Goal: Navigation & Orientation: Go to known website

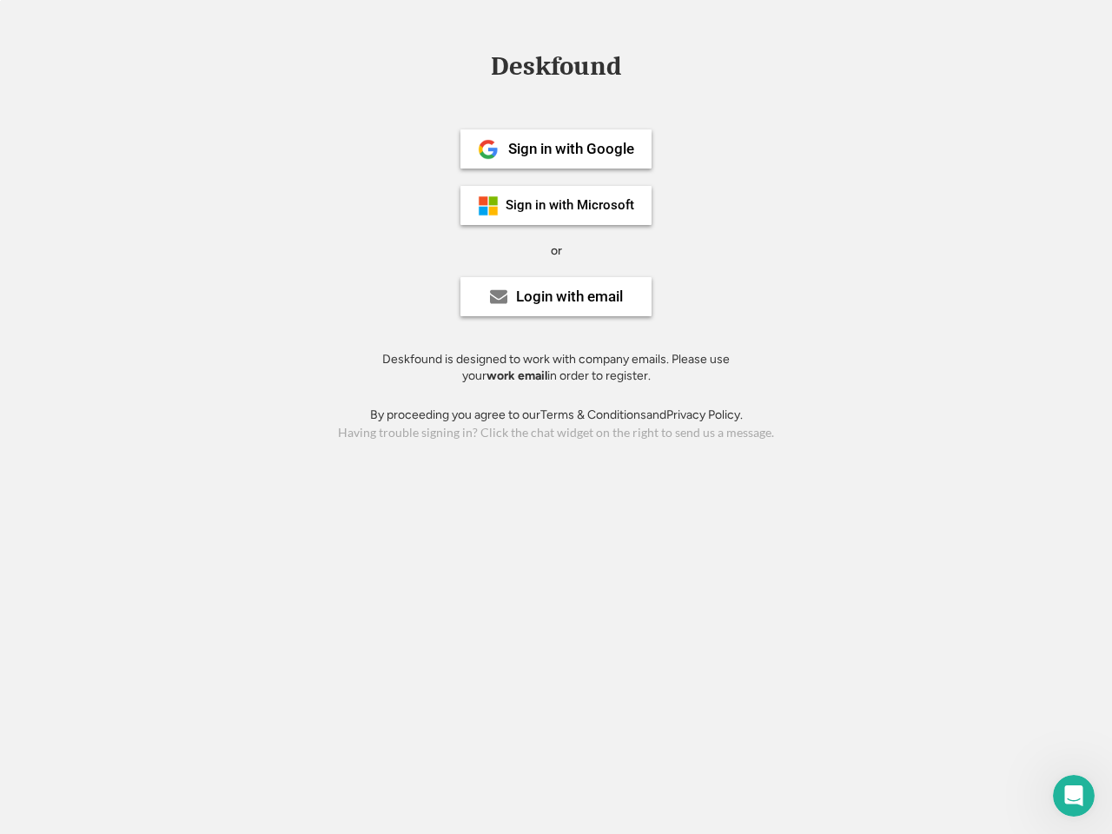
click at [556, 248] on div "or" at bounding box center [556, 250] width 11 height 17
click at [556, 70] on div "Deskfound" at bounding box center [556, 66] width 148 height 27
click at [475, 65] on div "Deskfound" at bounding box center [556, 69] width 1112 height 33
click at [556, 70] on div "Deskfound" at bounding box center [556, 66] width 148 height 27
click at [556, 250] on div "or" at bounding box center [556, 250] width 11 height 17
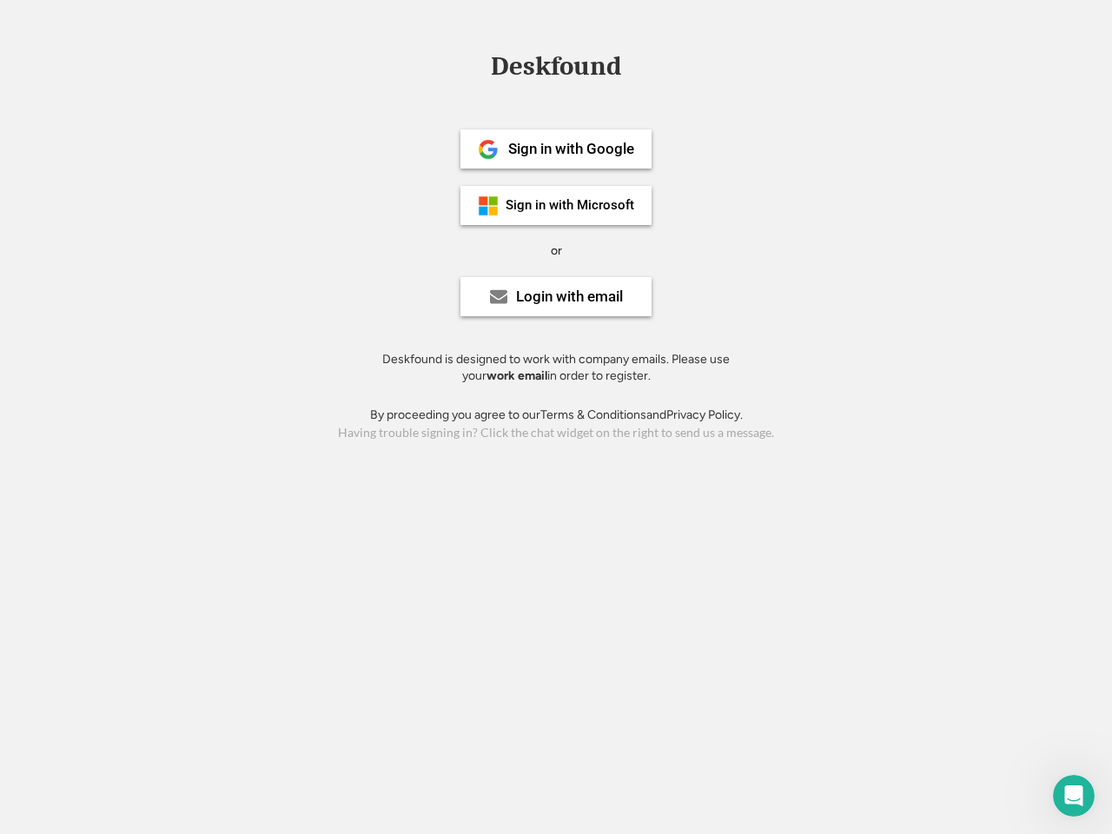
click at [556, 149] on div "Sign in with Google" at bounding box center [571, 149] width 126 height 15
click at [571, 149] on div "Sign in with Google" at bounding box center [571, 149] width 126 height 15
click at [488, 149] on img at bounding box center [488, 149] width 21 height 21
click at [556, 205] on div "Sign in with Microsoft" at bounding box center [570, 205] width 129 height 13
click at [571, 205] on div "Sign in with Microsoft" at bounding box center [570, 205] width 129 height 13
